Goal: Transaction & Acquisition: Subscribe to service/newsletter

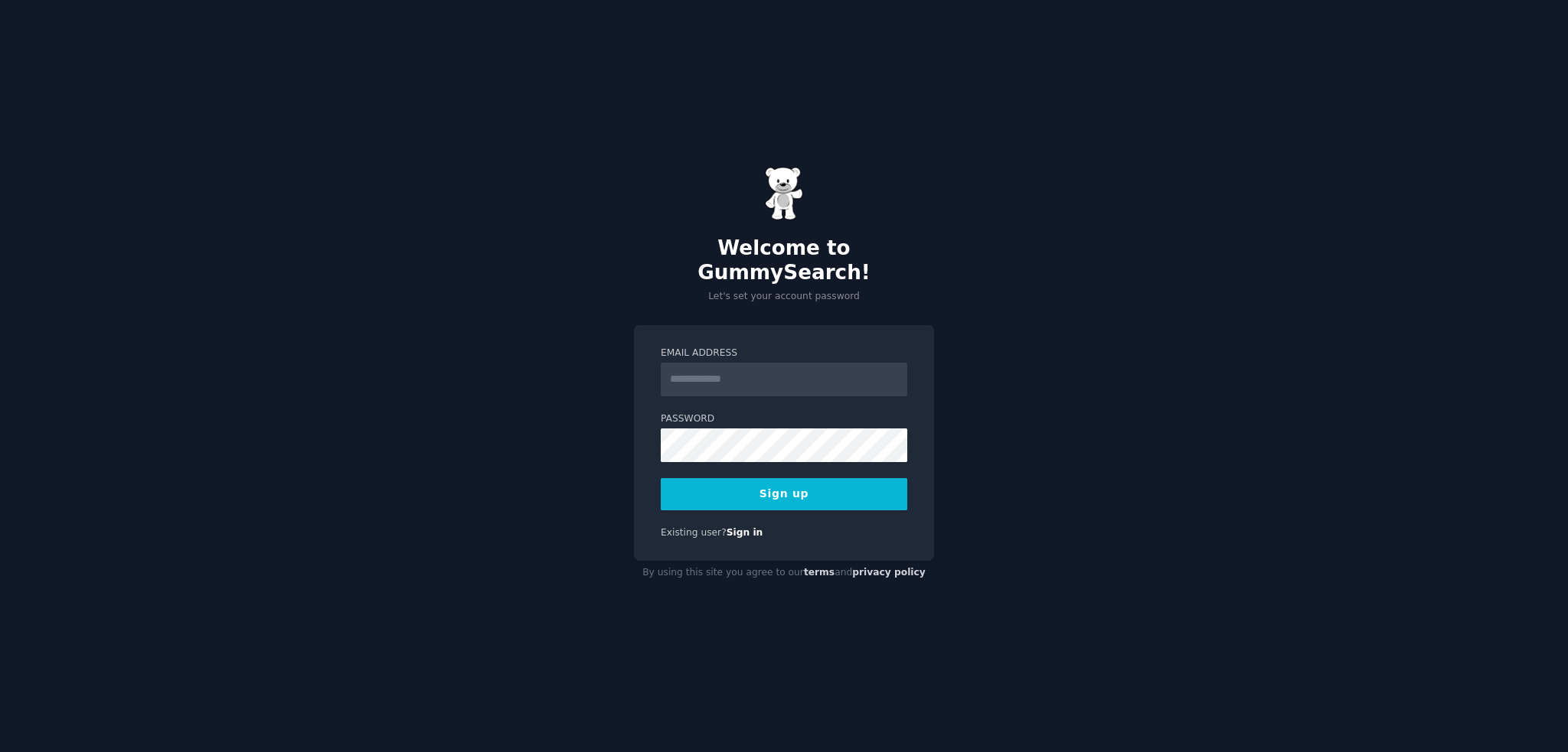
click at [701, 363] on input "Email Address" at bounding box center [784, 380] width 246 height 33
click at [594, 292] on div "Welcome to GummySearch! Let's set your account password Email Address Password …" at bounding box center [784, 376] width 1568 height 752
click at [702, 367] on input "Email Address" at bounding box center [784, 380] width 246 height 33
type input "**********"
click at [787, 481] on button "Sign up" at bounding box center [784, 494] width 246 height 32
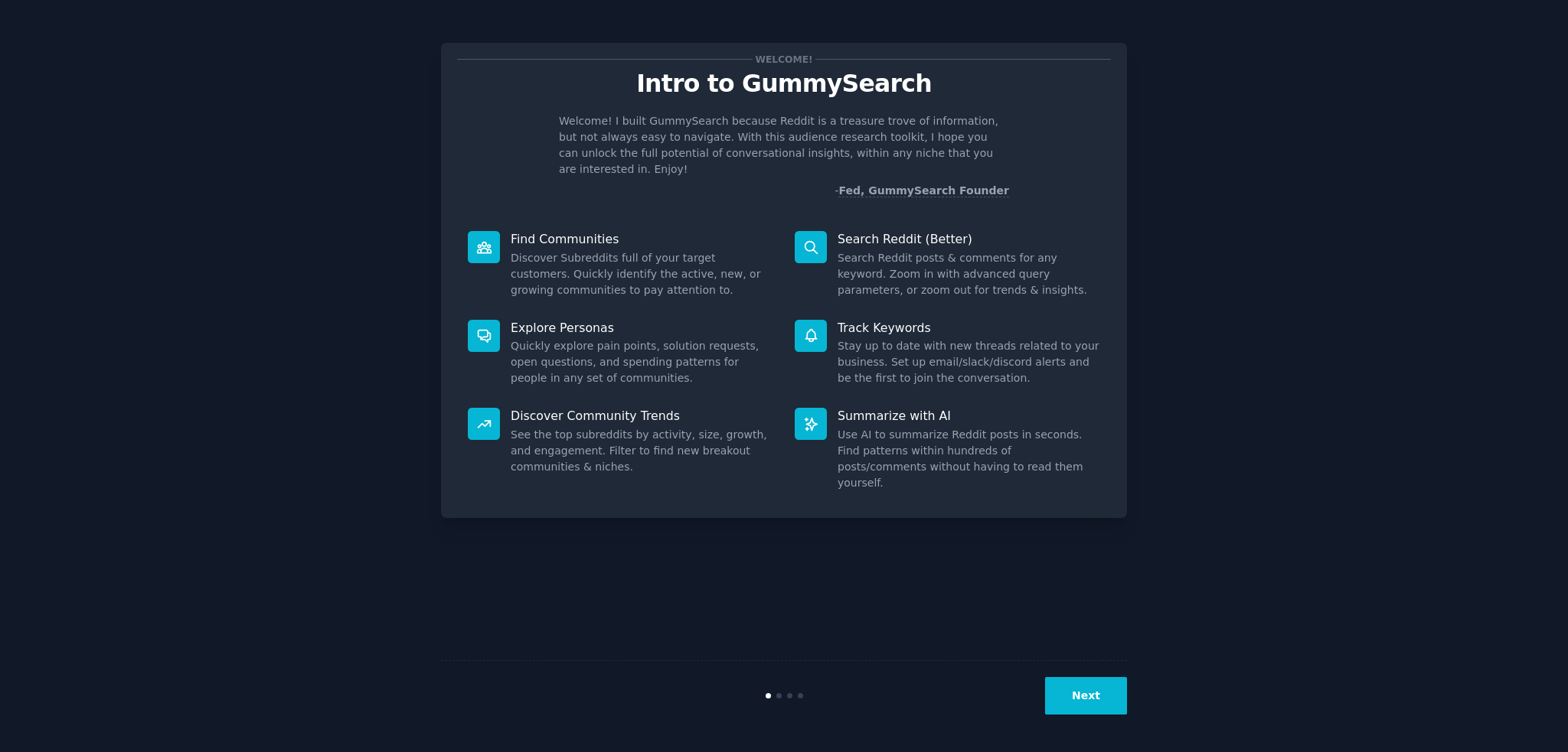
click at [1073, 685] on button "Next" at bounding box center [1085, 696] width 81 height 37
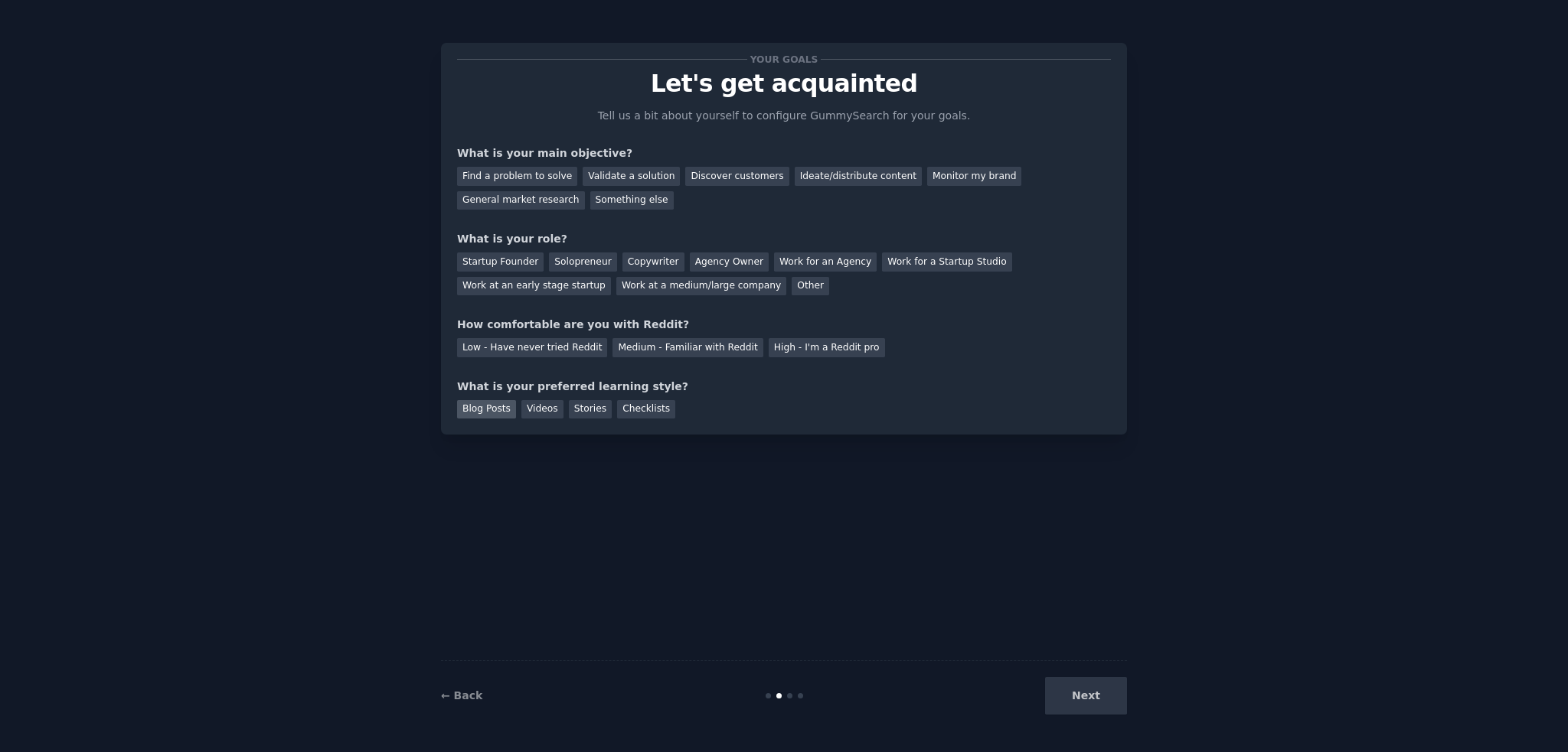
click at [491, 408] on div "Blog Posts" at bounding box center [486, 409] width 59 height 19
click at [568, 413] on div "Stories" at bounding box center [590, 409] width 43 height 19
click at [487, 421] on div "Your goals Let's get acquainted Tell us a bit about yourself to configure Gummy…" at bounding box center [784, 239] width 686 height 392
click at [491, 412] on div "Blog Posts" at bounding box center [486, 409] width 59 height 19
click at [477, 180] on div "Find a problem to solve" at bounding box center [516, 176] width 120 height 19
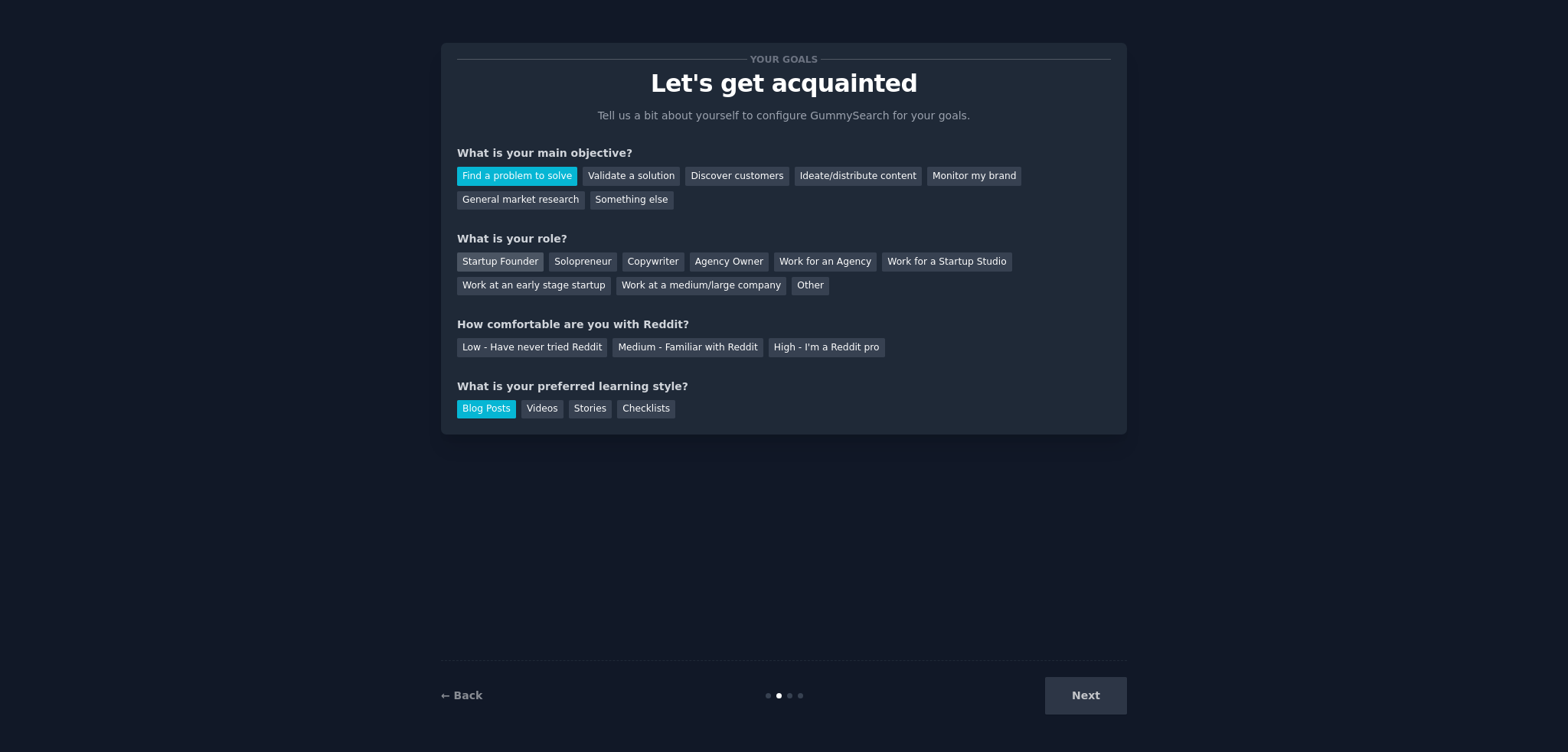
click at [479, 261] on div "Startup Founder" at bounding box center [500, 261] width 86 height 19
click at [791, 289] on div "Other" at bounding box center [810, 286] width 37 height 19
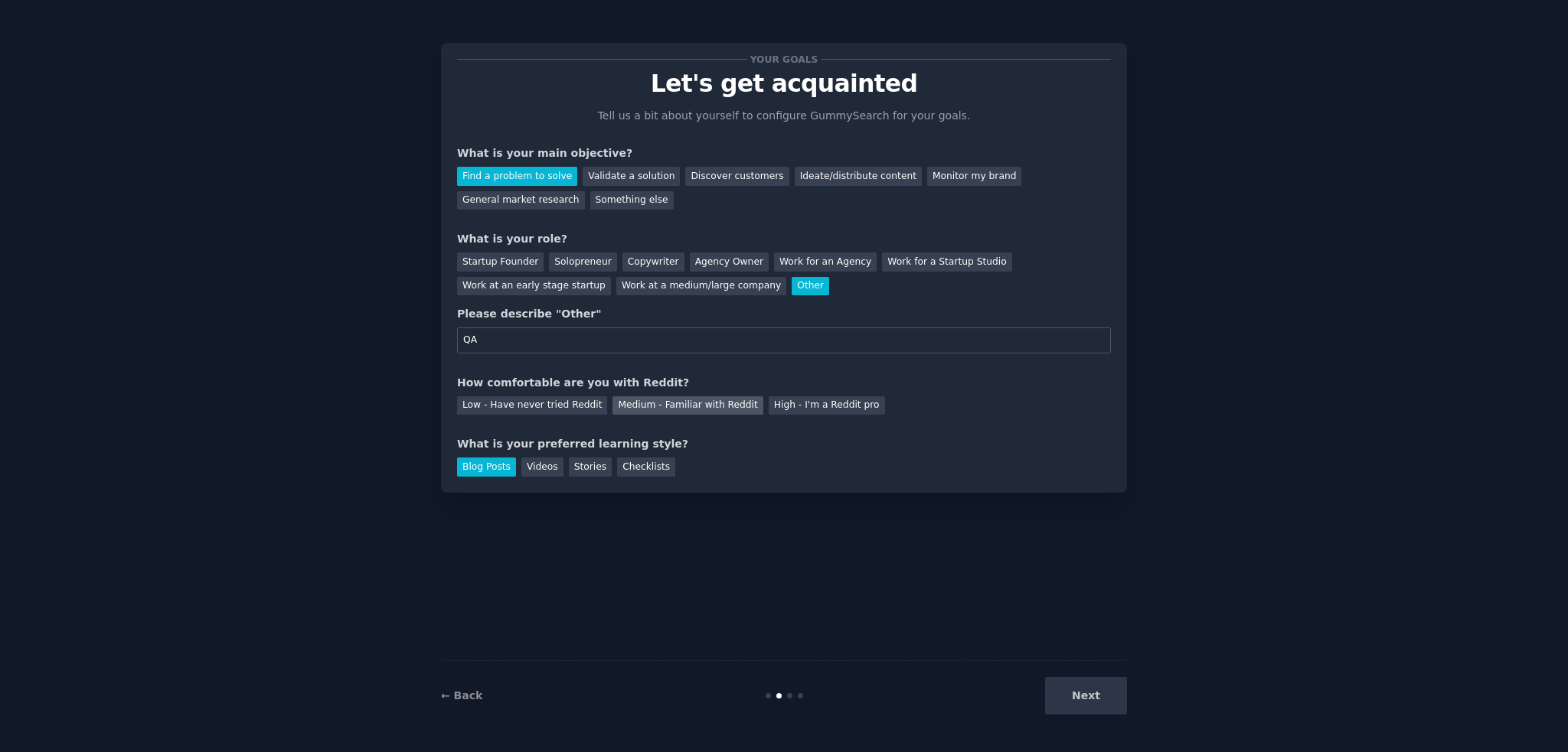
type input "QA"
click at [618, 411] on div "Medium - Familiar with Reddit" at bounding box center [687, 405] width 150 height 19
click at [1124, 692] on button "Next" at bounding box center [1085, 696] width 81 height 37
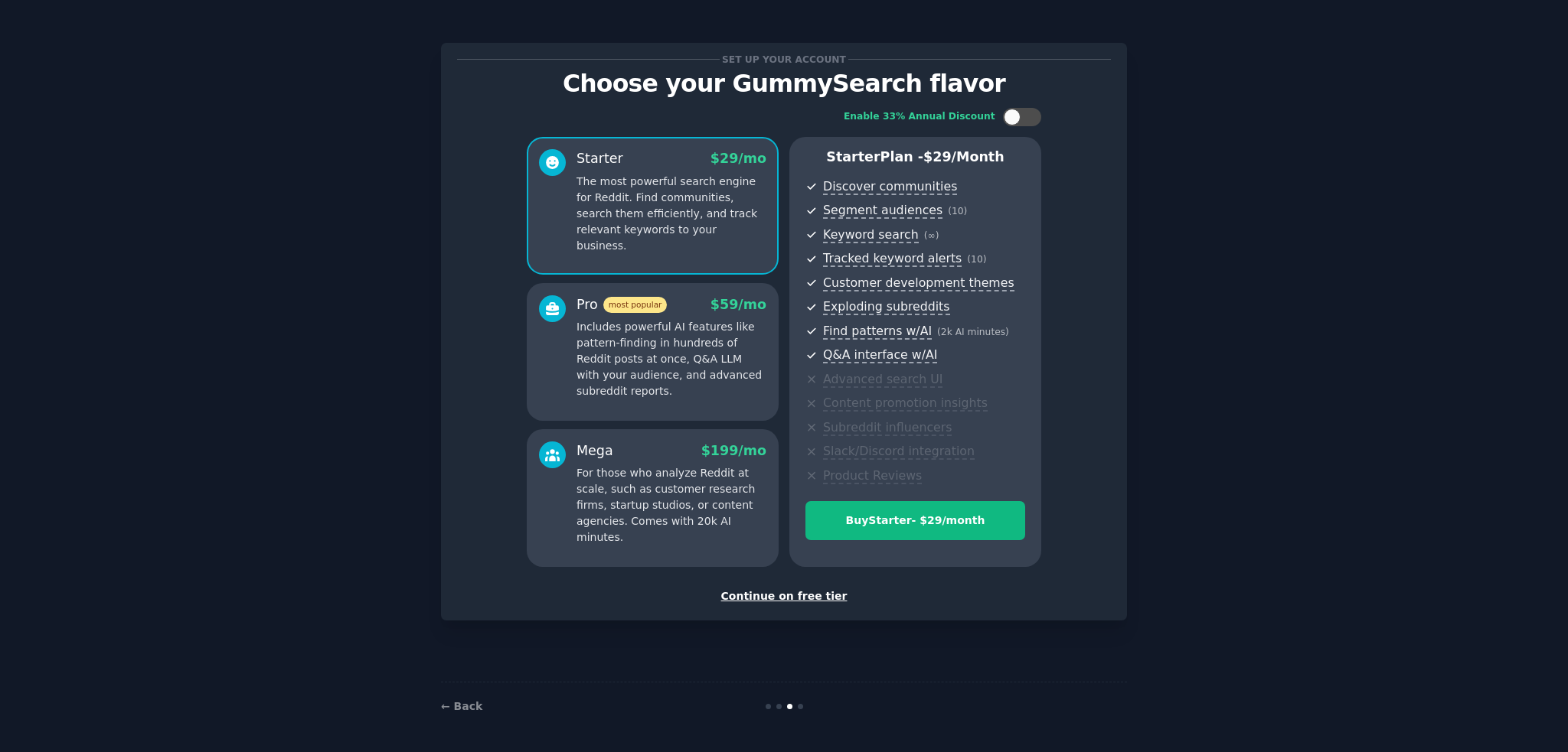
click at [782, 597] on div "Continue on free tier" at bounding box center [784, 597] width 654 height 16
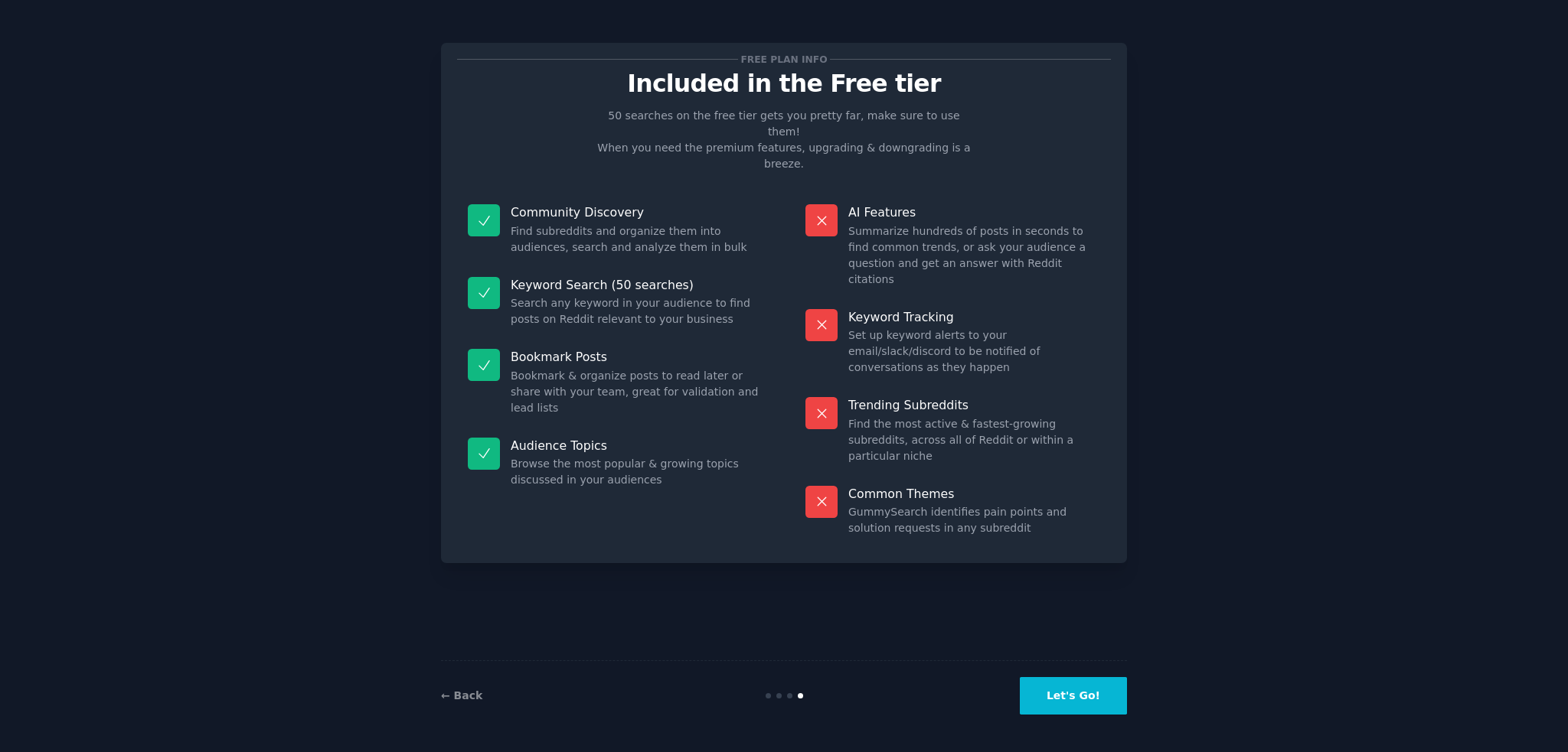
click at [1052, 710] on button "Let's Go!" at bounding box center [1073, 696] width 107 height 37
